Goal: Find specific page/section: Find specific page/section

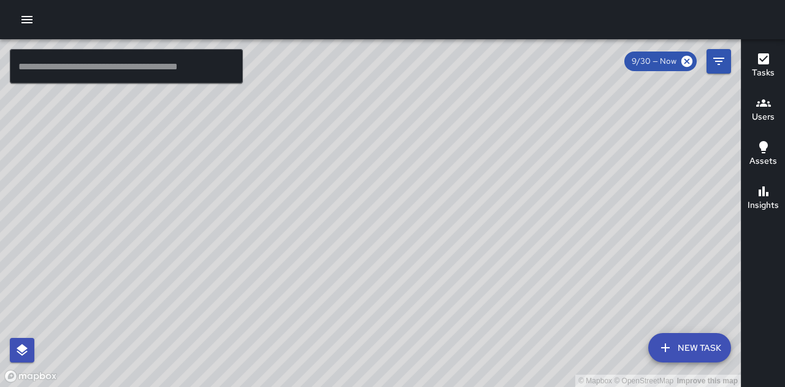
drag, startPoint x: 387, startPoint y: 325, endPoint x: 292, endPoint y: 277, distance: 106.9
click at [292, 277] on div "© Mapbox © OpenStreetMap Improve this map" at bounding box center [370, 213] width 740 height 348
drag, startPoint x: 519, startPoint y: 281, endPoint x: 483, endPoint y: 334, distance: 63.9
drag, startPoint x: 483, startPoint y: 334, endPoint x: 405, endPoint y: 324, distance: 78.5
click at [405, 324] on div "© Mapbox © OpenStreetMap Improve this map" at bounding box center [370, 213] width 740 height 348
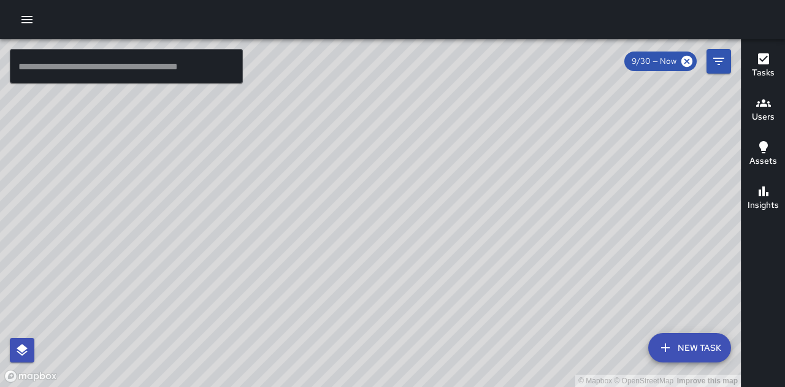
drag, startPoint x: 411, startPoint y: 305, endPoint x: 452, endPoint y: 268, distance: 55.5
click at [452, 268] on div "© Mapbox © OpenStreetMap Improve this map" at bounding box center [370, 213] width 740 height 348
drag, startPoint x: 452, startPoint y: 268, endPoint x: 447, endPoint y: 238, distance: 29.7
click at [447, 238] on div "© Mapbox © OpenStreetMap Improve this map" at bounding box center [370, 213] width 740 height 348
click at [688, 61] on icon at bounding box center [686, 61] width 11 height 11
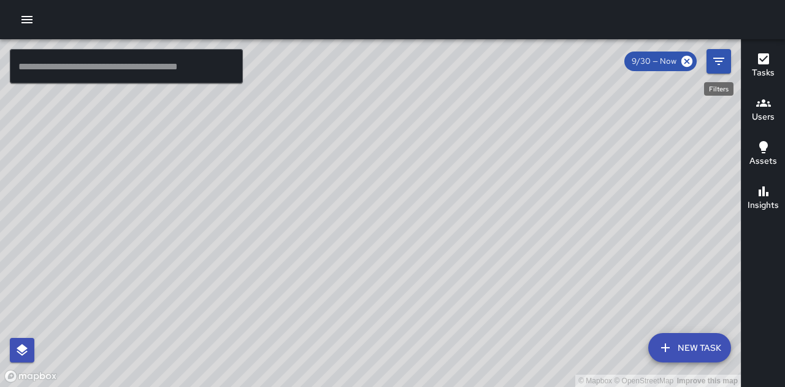
click at [724, 59] on icon "Filters" at bounding box center [718, 61] width 15 height 15
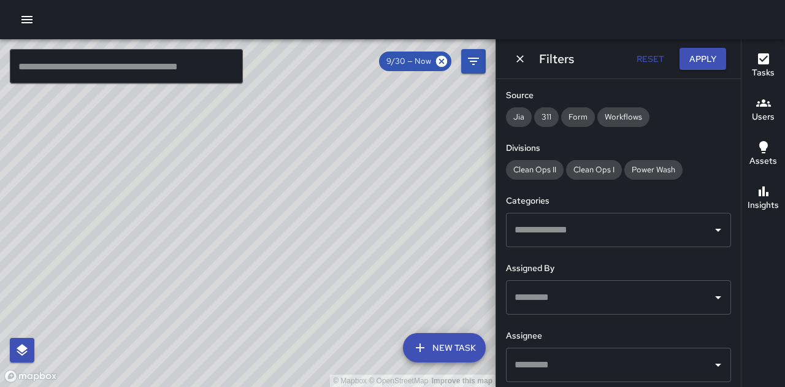
scroll to position [184, 0]
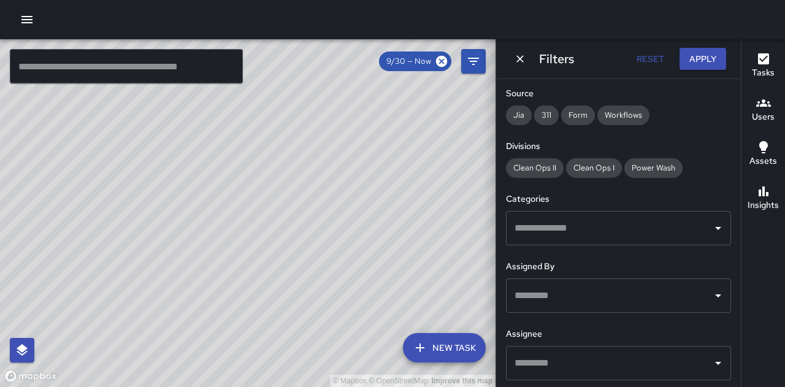
click at [575, 219] on input "text" at bounding box center [609, 227] width 196 height 23
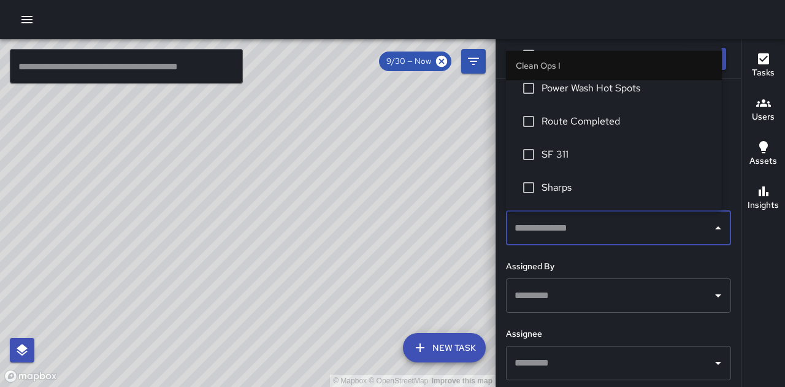
click at [572, 150] on span "SF 311" at bounding box center [626, 154] width 170 height 15
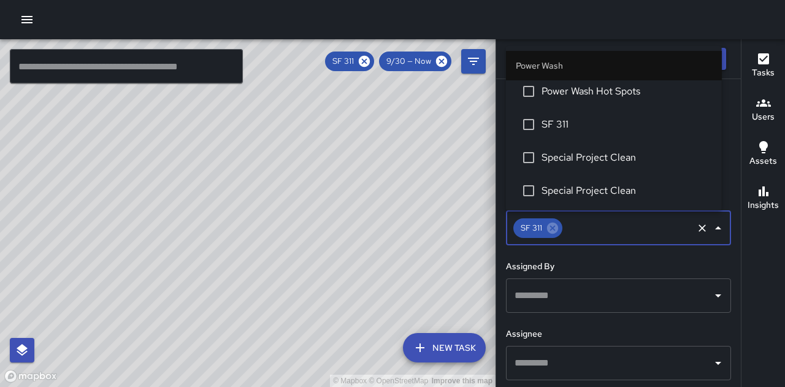
scroll to position [1092, 0]
click at [566, 128] on span "SF 311" at bounding box center [626, 123] width 170 height 15
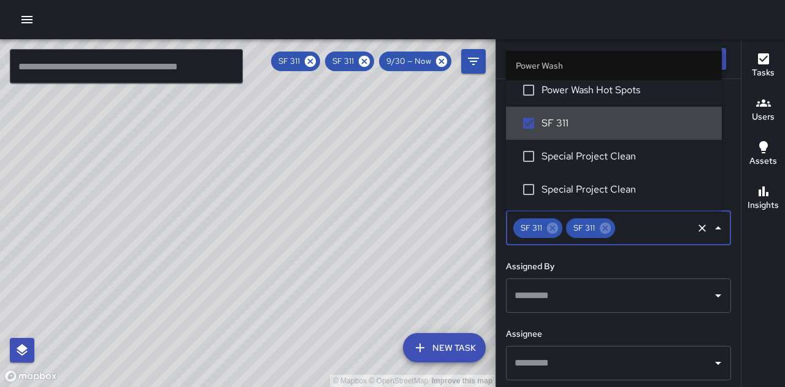
click at [476, 165] on div "© Mapbox © OpenStreetMap Improve this map" at bounding box center [247, 213] width 495 height 348
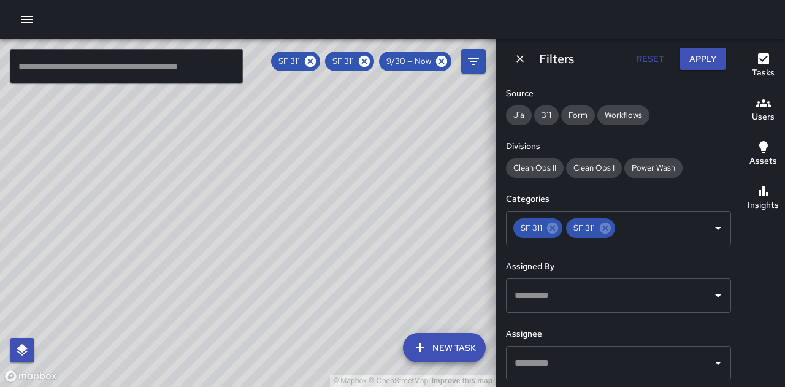
click at [770, 194] on div "Insights" at bounding box center [762, 198] width 31 height 28
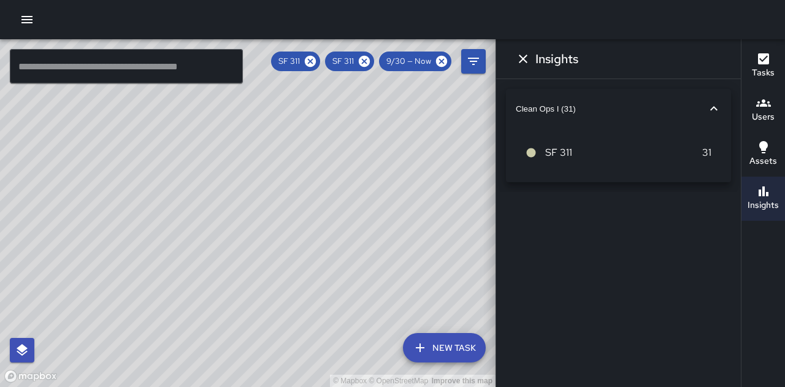
click at [358, 243] on div "© Mapbox © OpenStreetMap Improve this map" at bounding box center [247, 213] width 495 height 348
drag, startPoint x: 289, startPoint y: 271, endPoint x: 285, endPoint y: 279, distance: 9.6
click at [285, 279] on div "© Mapbox © OpenStreetMap Improve this map" at bounding box center [247, 213] width 495 height 348
drag, startPoint x: 286, startPoint y: 276, endPoint x: 192, endPoint y: 15, distance: 277.8
drag, startPoint x: 192, startPoint y: 15, endPoint x: 173, endPoint y: 237, distance: 223.3
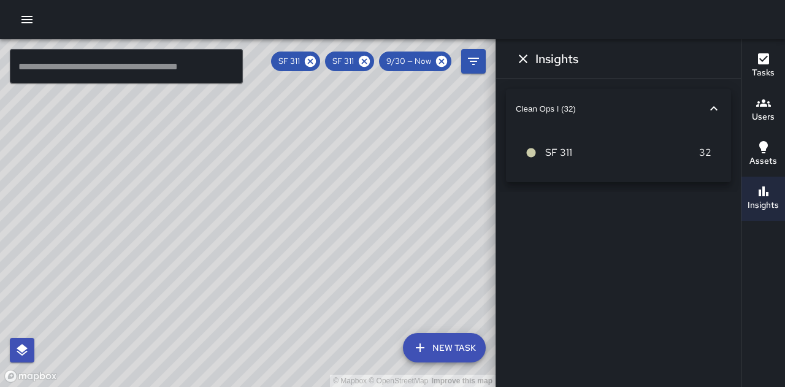
click at [174, 237] on div "© Mapbox © OpenStreetMap Improve this map" at bounding box center [247, 213] width 495 height 348
drag, startPoint x: 337, startPoint y: 241, endPoint x: 224, endPoint y: 240, distance: 112.8
click at [224, 240] on div "© Mapbox © OpenStreetMap Improve this map" at bounding box center [247, 213] width 495 height 348
drag, startPoint x: 258, startPoint y: 236, endPoint x: 247, endPoint y: 241, distance: 12.1
drag, startPoint x: 247, startPoint y: 241, endPoint x: 211, endPoint y: 257, distance: 39.8
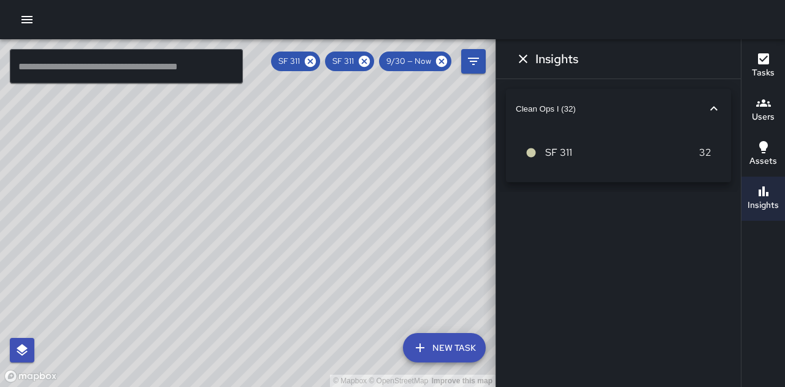
click at [209, 259] on div "© Mapbox © OpenStreetMap Improve this map" at bounding box center [247, 213] width 495 height 348
drag, startPoint x: 212, startPoint y: 257, endPoint x: 243, endPoint y: 267, distance: 32.0
click at [243, 267] on div "© Mapbox © OpenStreetMap Improve this map" at bounding box center [247, 213] width 495 height 348
drag, startPoint x: 249, startPoint y: 318, endPoint x: 353, endPoint y: 371, distance: 116.2
